Goal: Information Seeking & Learning: Check status

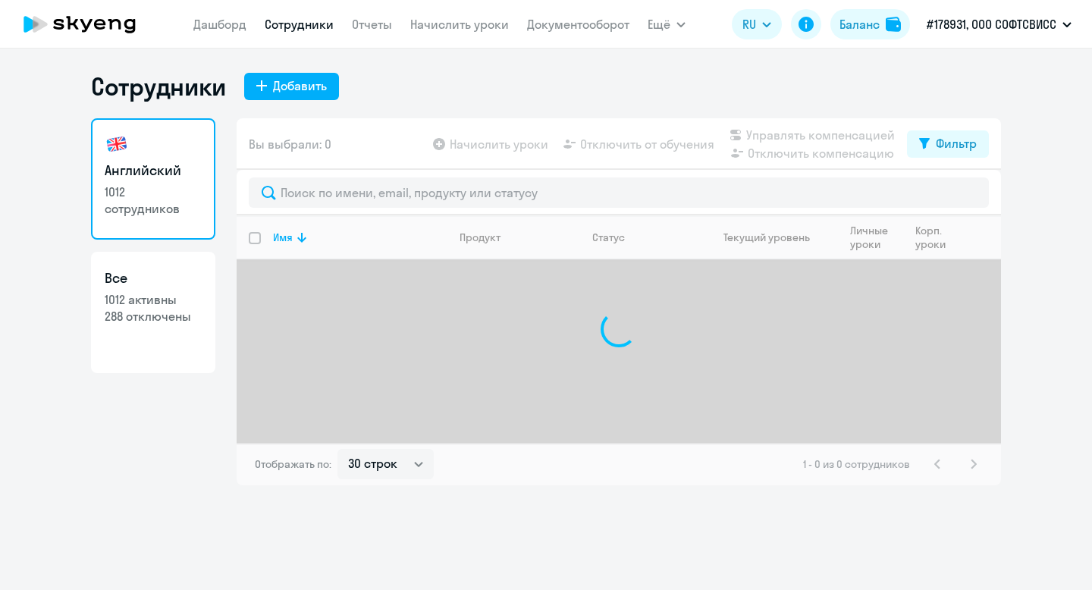
select select "30"
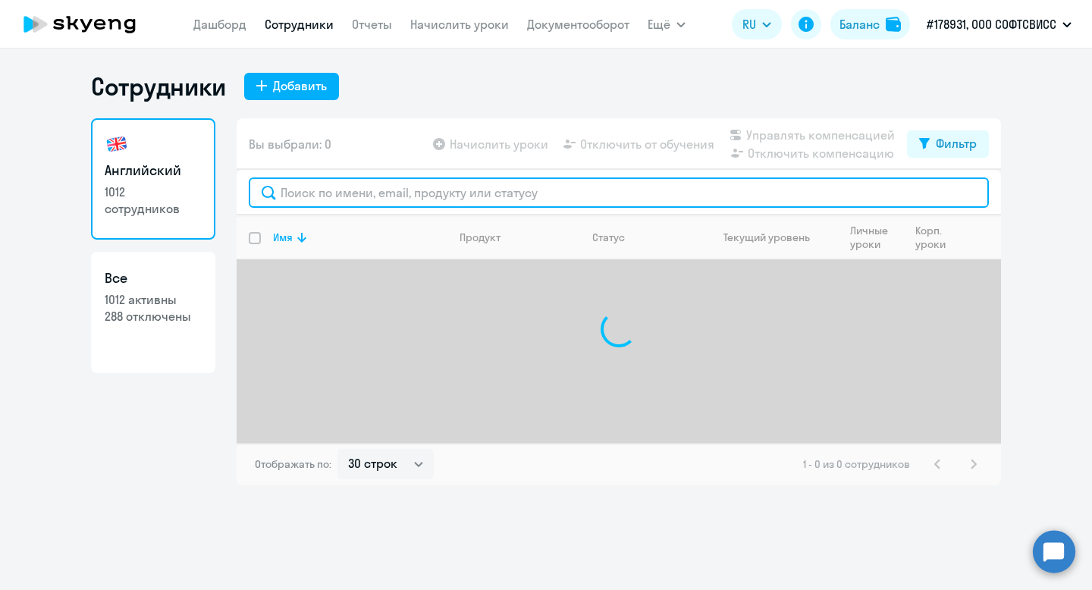
click at [312, 188] on input "text" at bounding box center [619, 192] width 740 height 30
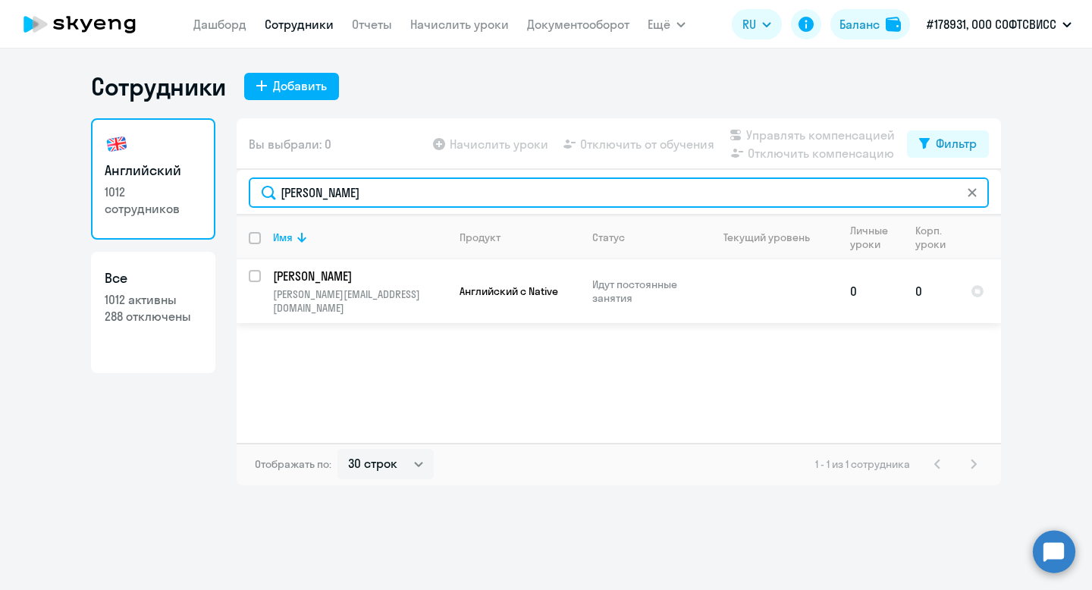
type input "[PERSON_NAME]"
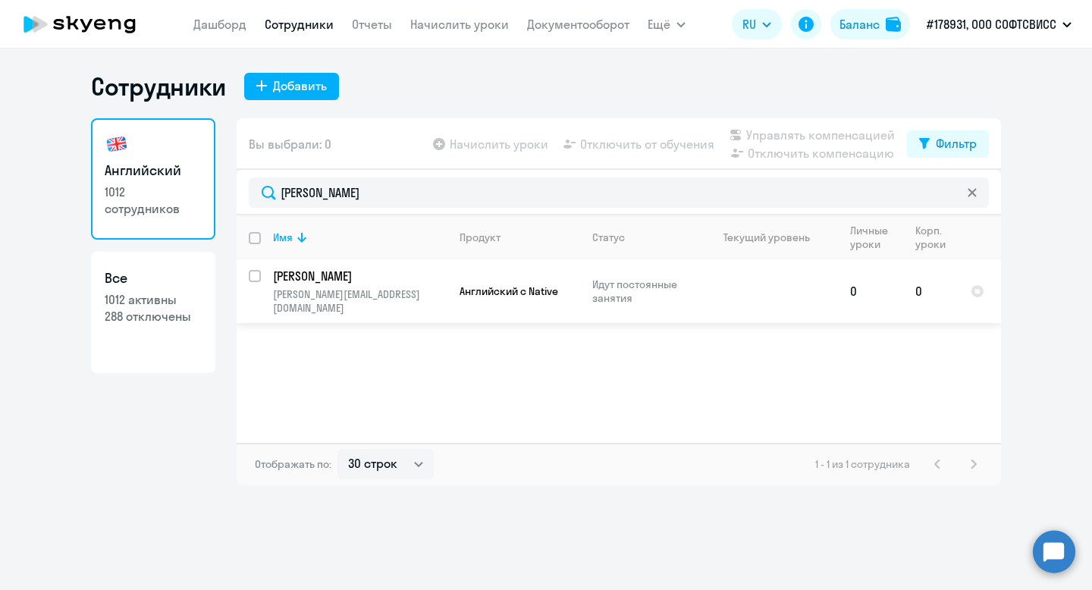
click at [281, 274] on p "[PERSON_NAME]" at bounding box center [358, 276] width 171 height 17
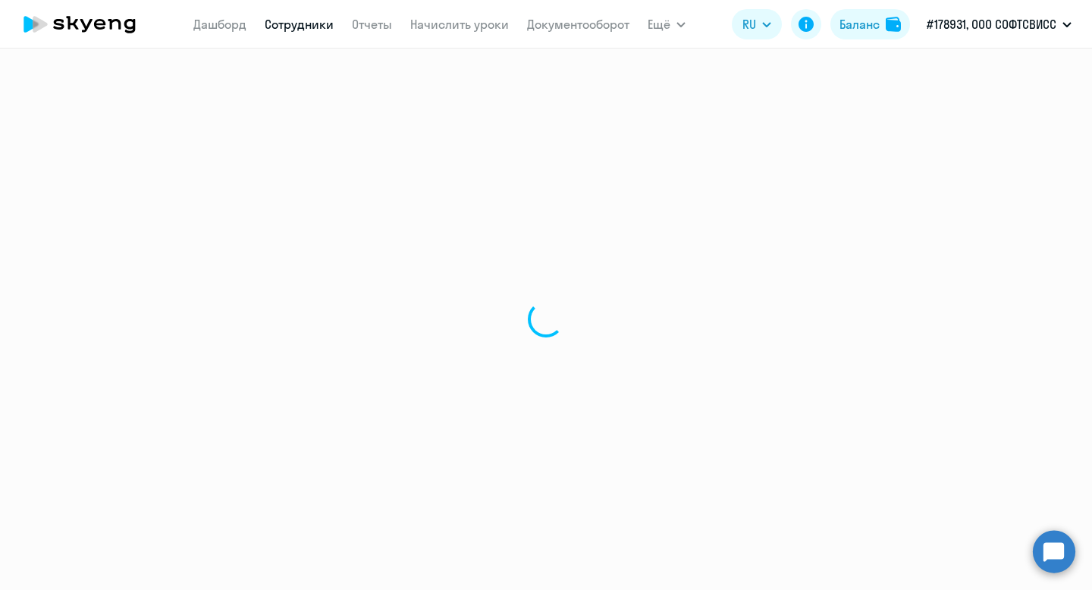
select select "english"
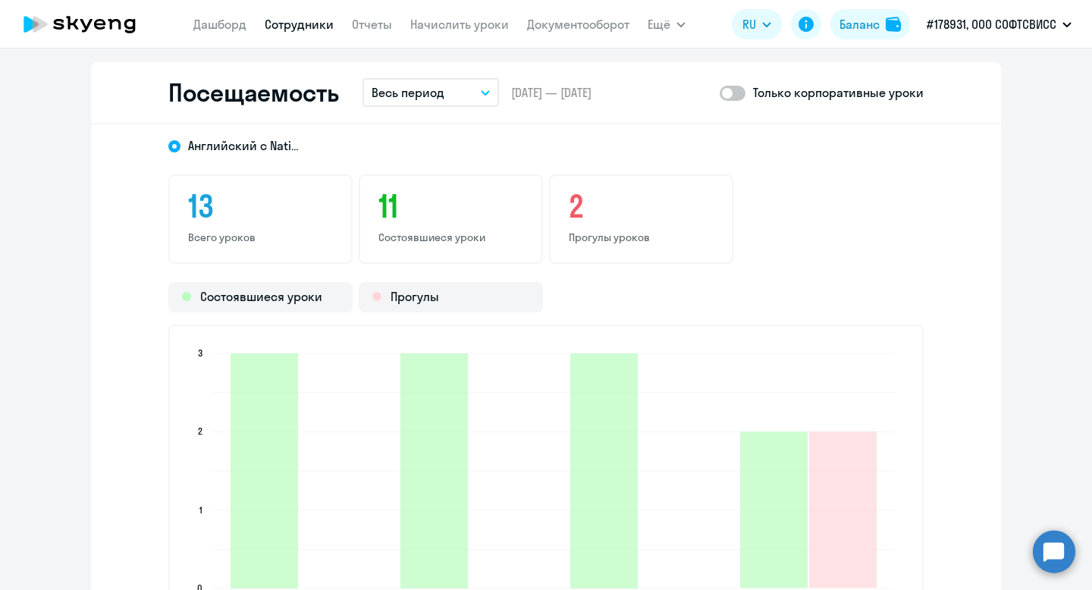
scroll to position [1785, 0]
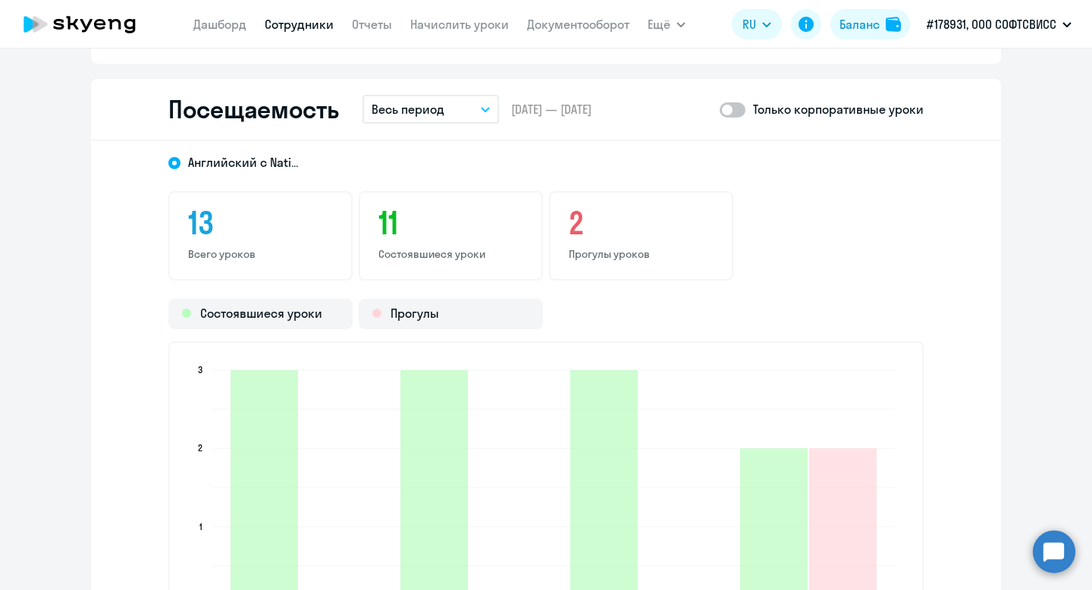
click at [409, 111] on p "Весь период" at bounding box center [408, 109] width 73 height 18
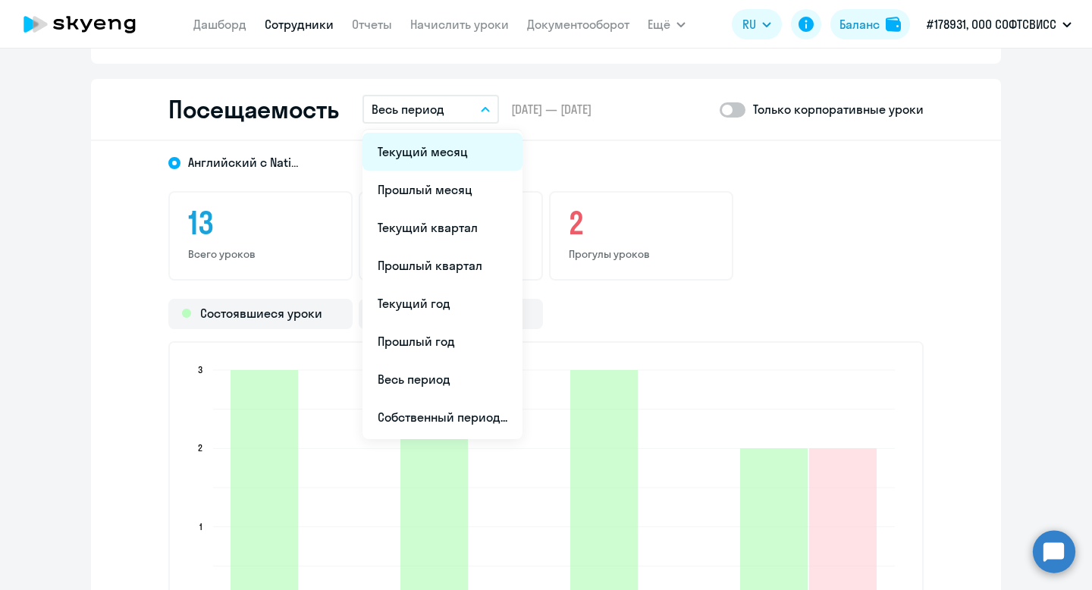
click at [422, 150] on li "Текущий месяц" at bounding box center [442, 152] width 160 height 38
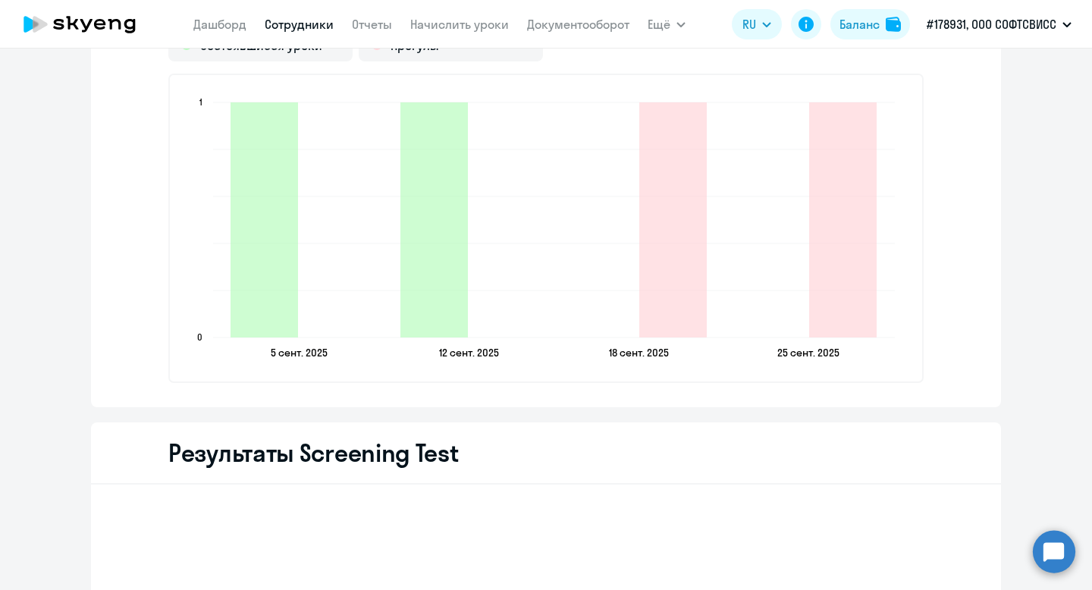
scroll to position [2050, 0]
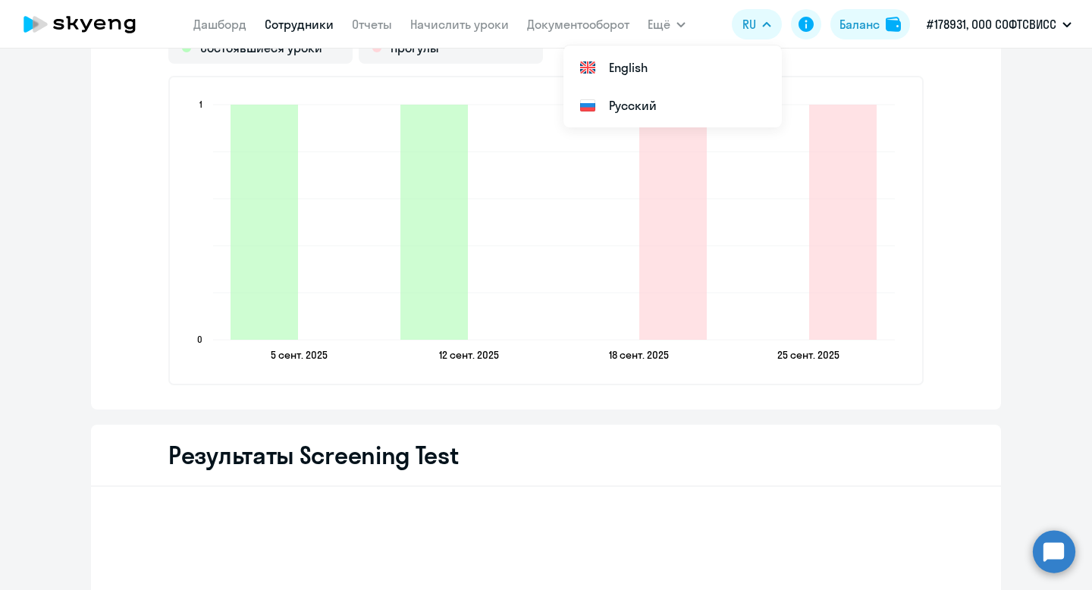
click at [765, 24] on icon "button" at bounding box center [766, 24] width 9 height 5
click at [749, 28] on span "RU" at bounding box center [749, 24] width 14 height 18
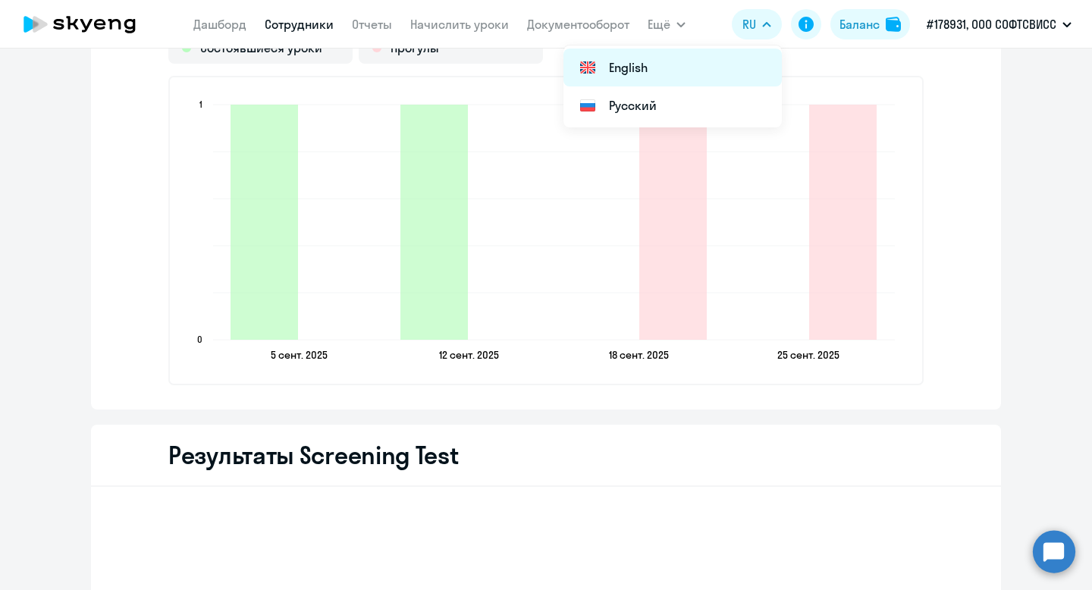
click at [689, 73] on li "English" at bounding box center [672, 68] width 218 height 38
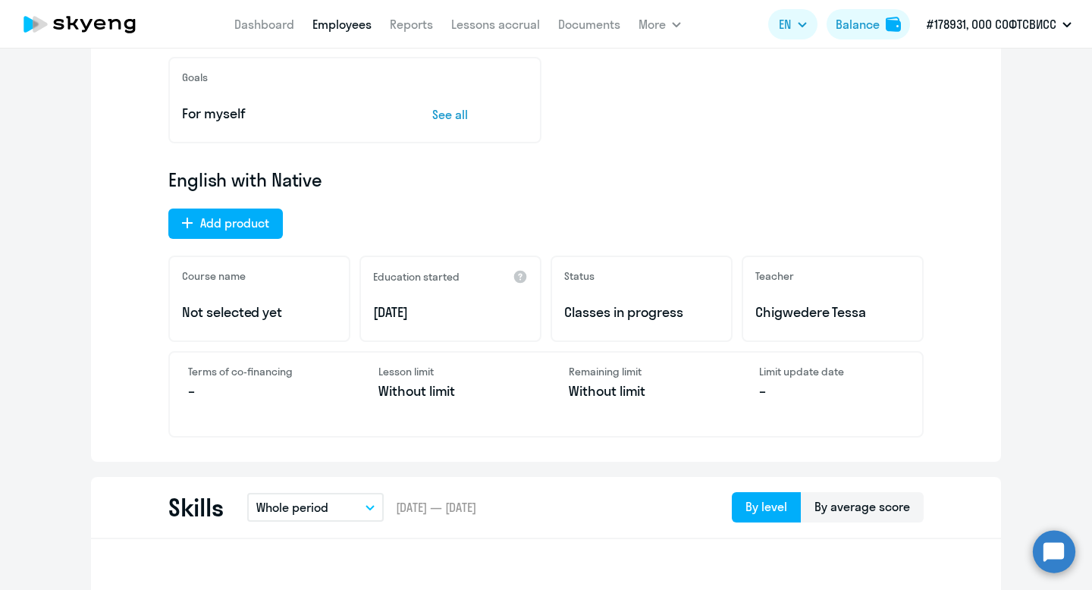
scroll to position [384, 0]
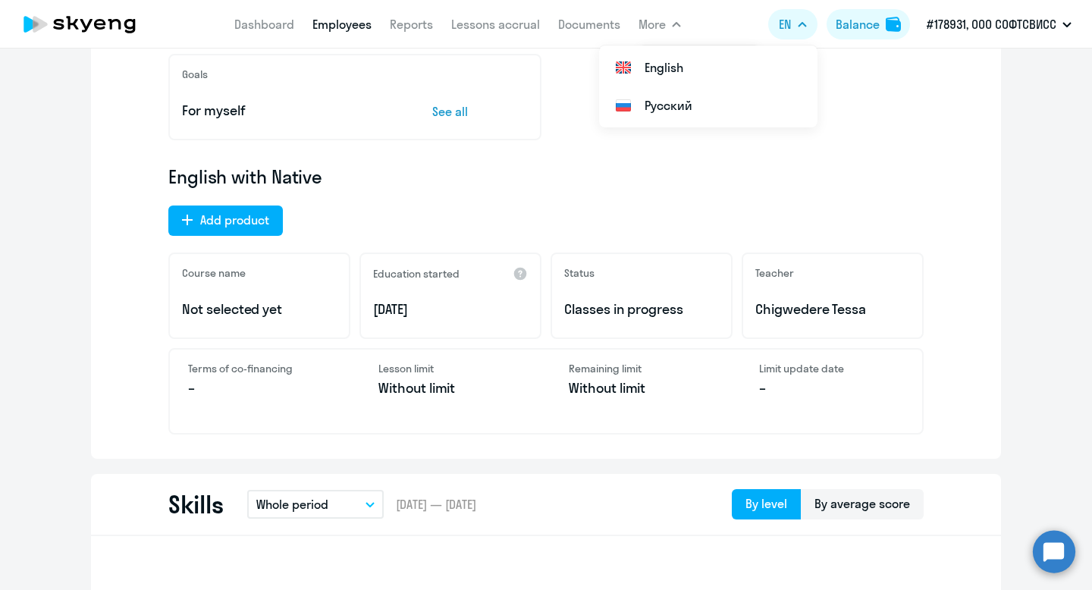
click at [788, 28] on span "EN" at bounding box center [785, 24] width 12 height 18
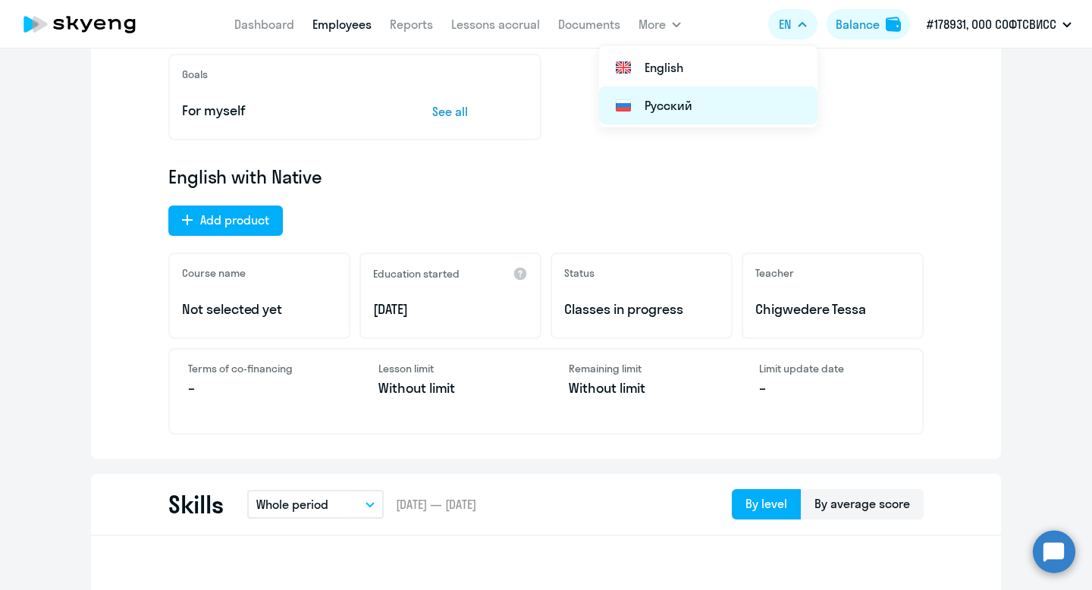
click at [701, 102] on li "Русский" at bounding box center [708, 105] width 218 height 38
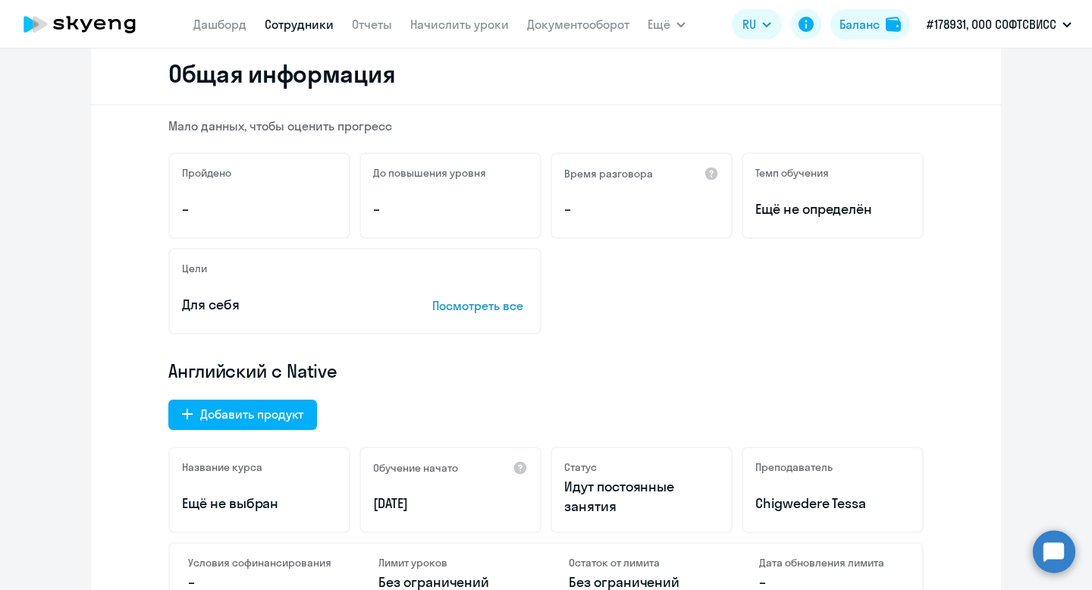
scroll to position [0, 0]
